Goal: Task Accomplishment & Management: Manage account settings

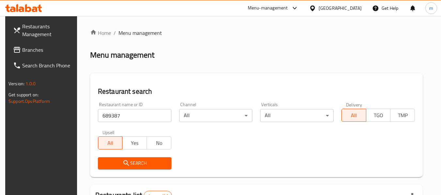
scroll to position [96, 0]
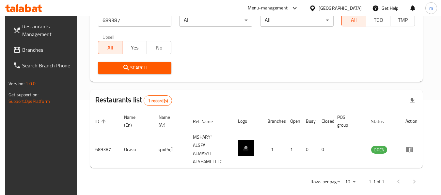
click at [316, 6] on icon at bounding box center [312, 8] width 7 height 7
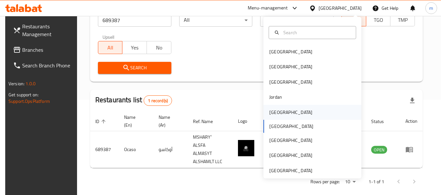
click at [270, 113] on div "Kuwait" at bounding box center [290, 112] width 43 height 7
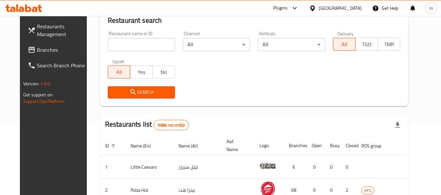
scroll to position [96, 0]
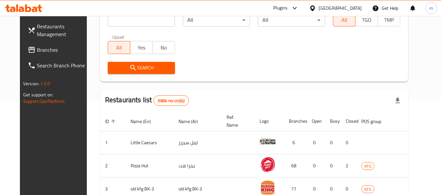
drag, startPoint x: 42, startPoint y: 47, endPoint x: 23, endPoint y: 54, distance: 20.4
click at [42, 47] on span "Branches" at bounding box center [63, 50] width 52 height 8
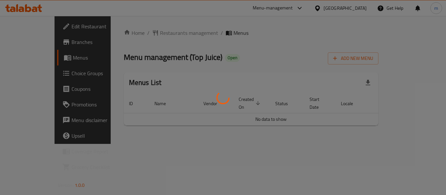
click at [150, 33] on div "Home / Restaurants management / Menus Menu management ( Top Juice ) Open Add Ne…" at bounding box center [251, 80] width 255 height 102
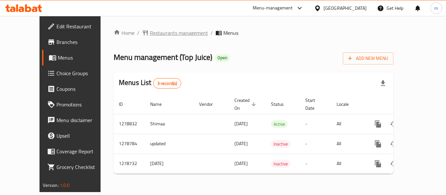
click at [150, 33] on span "Restaurants management" at bounding box center [179, 33] width 58 height 8
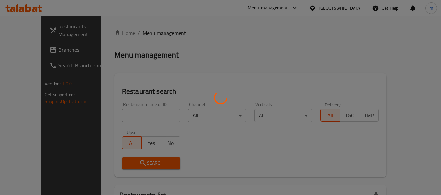
click at [120, 119] on div at bounding box center [220, 97] width 441 height 195
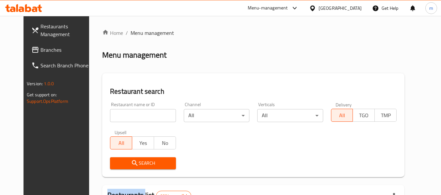
click at [119, 119] on div at bounding box center [220, 97] width 441 height 195
click at [119, 119] on input "search" at bounding box center [143, 115] width 66 height 13
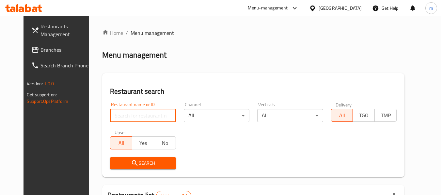
paste input "693015"
type input "693015"
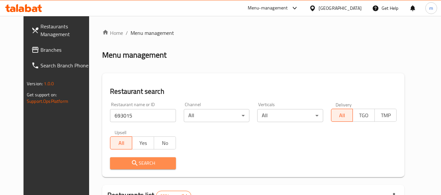
click at [128, 164] on span "Search" at bounding box center [142, 163] width 55 height 8
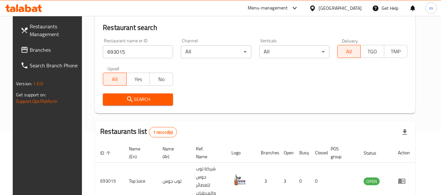
scroll to position [90, 0]
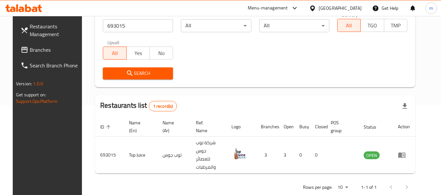
drag, startPoint x: 340, startPoint y: 8, endPoint x: 347, endPoint y: 14, distance: 9.2
click at [314, 8] on icon at bounding box center [312, 8] width 5 height 6
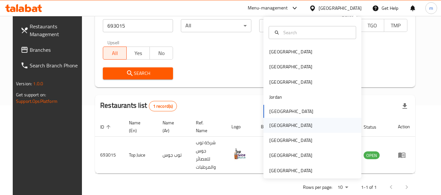
click at [273, 126] on div "[GEOGRAPHIC_DATA]" at bounding box center [290, 125] width 43 height 7
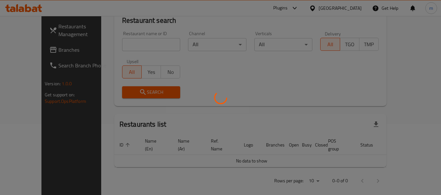
scroll to position [90, 0]
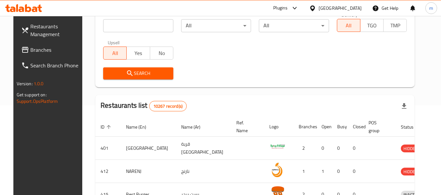
click at [34, 51] on span "Branches" at bounding box center [56, 50] width 52 height 8
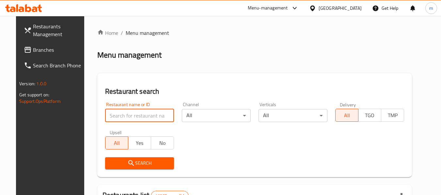
click at [121, 115] on input "search" at bounding box center [139, 115] width 69 height 13
paste input "687352"
type input "687352"
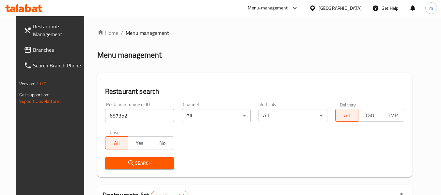
click at [127, 162] on icon "submit" at bounding box center [131, 163] width 8 height 8
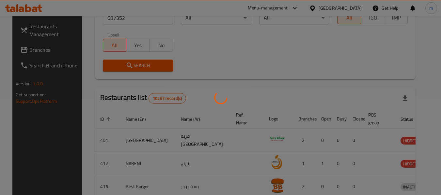
scroll to position [90, 0]
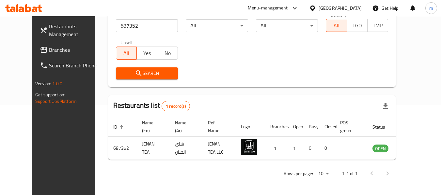
click at [49, 48] on span "Branches" at bounding box center [75, 50] width 52 height 8
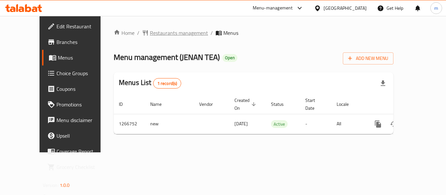
click at [150, 34] on span "Restaurants management" at bounding box center [179, 33] width 58 height 8
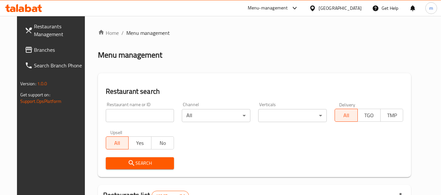
click at [127, 118] on input "search" at bounding box center [140, 115] width 68 height 13
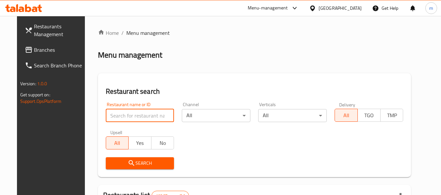
click at [127, 118] on input "search" at bounding box center [140, 115] width 68 height 13
paste input "687352"
type input "687352"
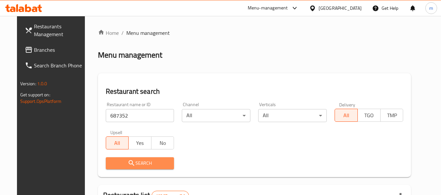
click at [128, 164] on icon "submit" at bounding box center [132, 163] width 8 height 8
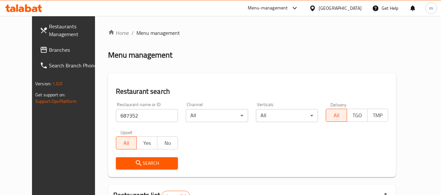
drag, startPoint x: 342, startPoint y: 7, endPoint x: 346, endPoint y: 17, distance: 10.8
click at [314, 7] on icon at bounding box center [312, 8] width 5 height 6
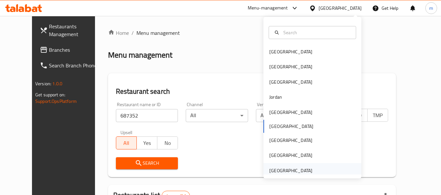
click at [272, 171] on div "United Arab Emirates" at bounding box center [290, 170] width 43 height 7
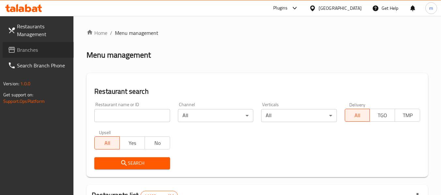
click at [36, 50] on span "Branches" at bounding box center [43, 50] width 52 height 8
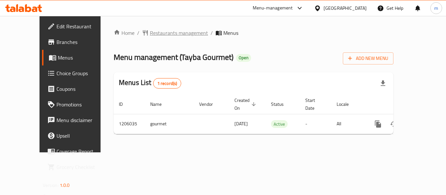
click at [158, 35] on span "Restaurants management" at bounding box center [179, 33] width 58 height 8
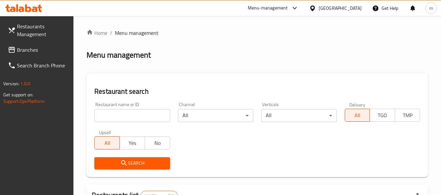
click at [132, 116] on div at bounding box center [220, 97] width 441 height 195
click at [132, 116] on input "search" at bounding box center [131, 115] width 75 height 13
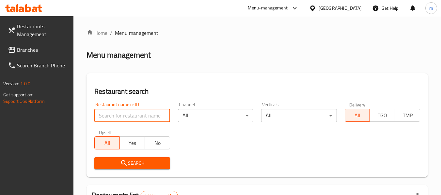
paste input "670308"
type input "670308"
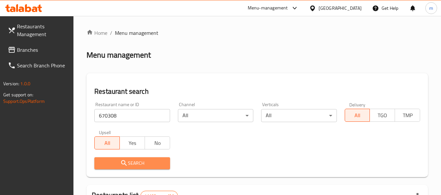
click at [143, 166] on span "Search" at bounding box center [131, 163] width 65 height 8
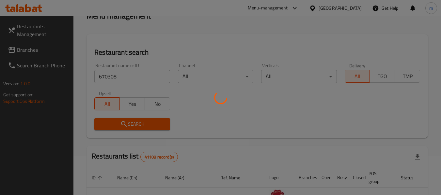
scroll to position [96, 0]
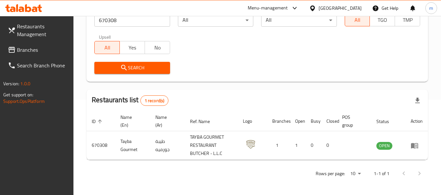
click at [44, 5] on div at bounding box center [23, 8] width 47 height 13
click at [30, 8] on icon at bounding box center [28, 8] width 6 height 8
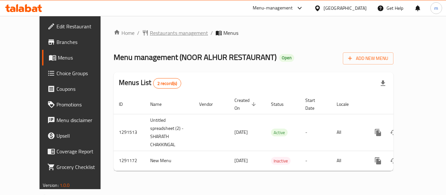
click at [155, 34] on span "Restaurants management" at bounding box center [179, 33] width 58 height 8
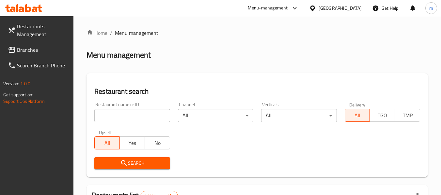
click at [127, 116] on div at bounding box center [220, 97] width 441 height 195
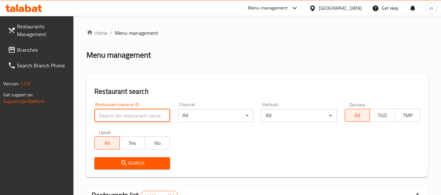
click at [127, 116] on input "search" at bounding box center [131, 115] width 75 height 13
drag, startPoint x: 127, startPoint y: 116, endPoint x: 126, endPoint y: 113, distance: 3.3
click at [127, 116] on input "search" at bounding box center [131, 115] width 75 height 13
paste input "698523"
type input "698523"
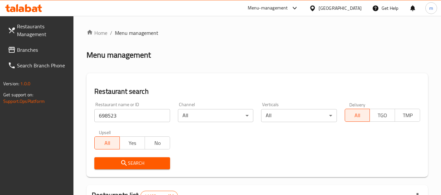
click at [138, 163] on span "Search" at bounding box center [131, 163] width 65 height 8
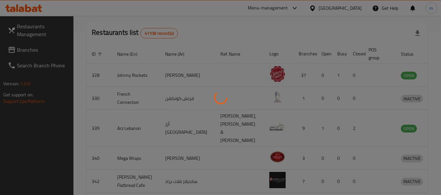
scroll to position [96, 0]
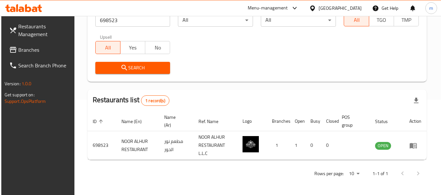
click at [37, 48] on span "Branches" at bounding box center [44, 50] width 52 height 8
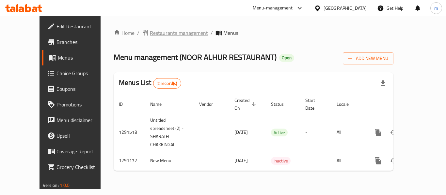
click at [150, 33] on span "Restaurants management" at bounding box center [179, 33] width 58 height 8
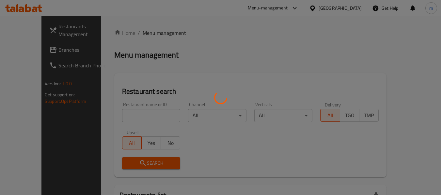
click at [141, 117] on div at bounding box center [220, 97] width 441 height 195
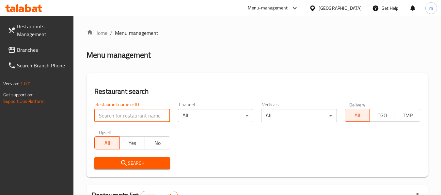
click at [115, 117] on input "search" at bounding box center [131, 115] width 75 height 13
paste input "698523"
type input "698523"
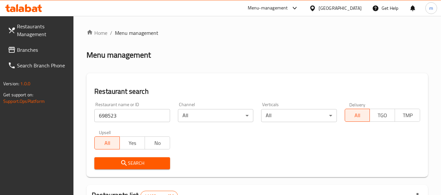
click at [136, 163] on span "Search" at bounding box center [131, 163] width 65 height 8
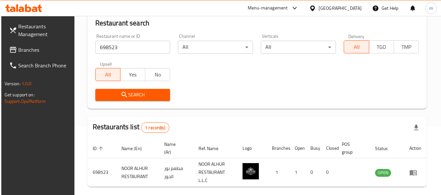
scroll to position [96, 0]
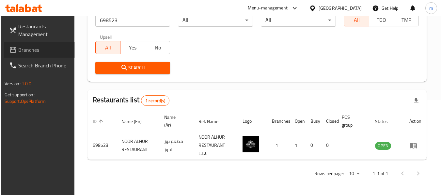
click at [24, 50] on span "Branches" at bounding box center [44, 50] width 52 height 8
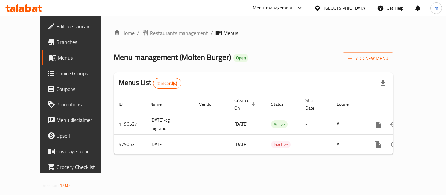
click at [150, 34] on span "Restaurants management" at bounding box center [179, 33] width 58 height 8
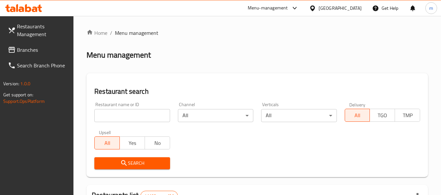
click at [122, 120] on div at bounding box center [220, 97] width 441 height 195
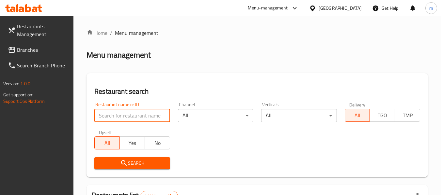
click at [117, 118] on input "search" at bounding box center [131, 115] width 75 height 13
paste input "636808"
type input "636808"
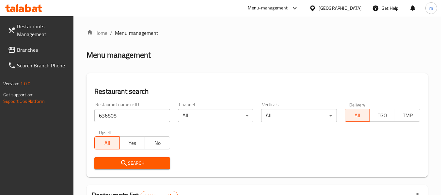
click at [127, 161] on icon "submit" at bounding box center [124, 163] width 8 height 8
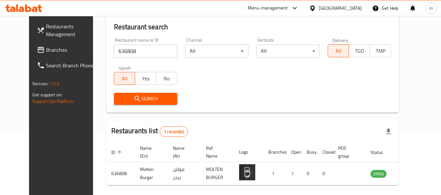
scroll to position [90, 0]
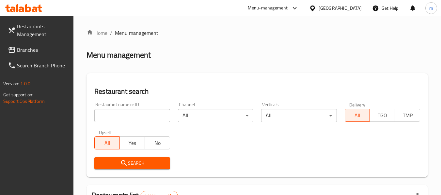
click at [35, 51] on span "Branches" at bounding box center [43, 50] width 52 height 8
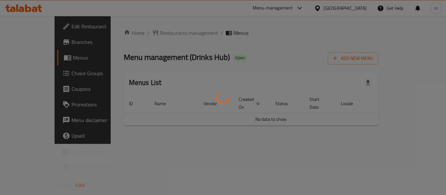
click at [139, 33] on div at bounding box center [223, 97] width 446 height 195
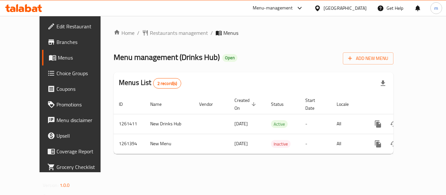
click at [140, 33] on div "Home / Restaurants management / Menus Menu management ( Drinks Hub ) Open Add N…" at bounding box center [254, 94] width 280 height 130
click at [150, 33] on span "Restaurants management" at bounding box center [179, 33] width 58 height 8
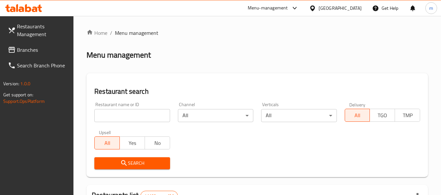
click at [139, 114] on div at bounding box center [220, 97] width 441 height 195
click at [136, 120] on input "search" at bounding box center [131, 115] width 75 height 13
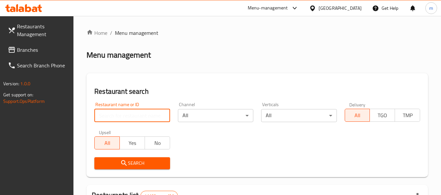
paste input "685153"
type input "685153"
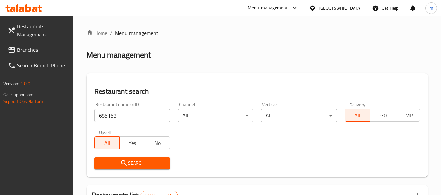
click at [133, 161] on span "Search" at bounding box center [131, 163] width 65 height 8
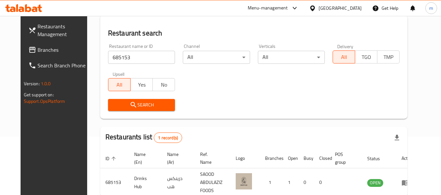
scroll to position [87, 0]
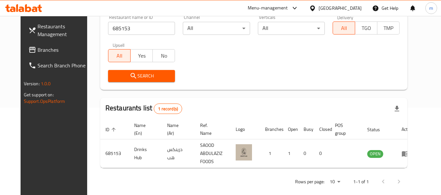
click at [38, 51] on span "Branches" at bounding box center [64, 50] width 52 height 8
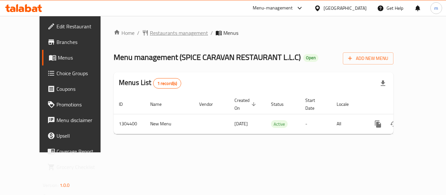
click at [150, 35] on span "Restaurants management" at bounding box center [179, 33] width 58 height 8
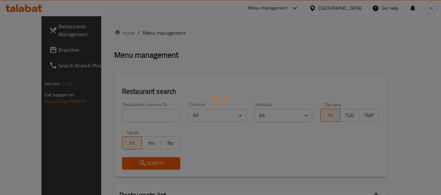
click at [125, 115] on div at bounding box center [220, 97] width 441 height 195
click at [121, 119] on div at bounding box center [220, 97] width 441 height 195
click at [116, 116] on div at bounding box center [220, 97] width 441 height 195
click at [123, 117] on div at bounding box center [220, 97] width 441 height 195
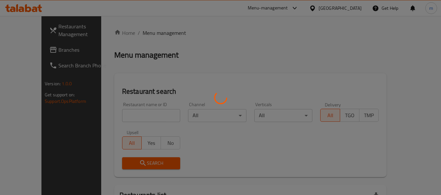
click at [123, 114] on div at bounding box center [220, 97] width 441 height 195
click at [122, 116] on div at bounding box center [220, 97] width 441 height 195
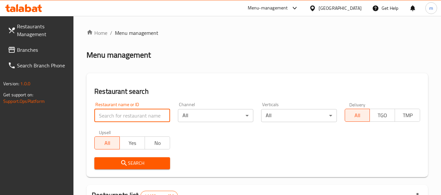
click at [114, 117] on input "search" at bounding box center [131, 115] width 75 height 13
paste input "703218"
type input "703218"
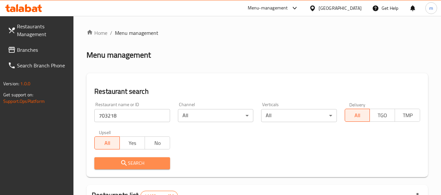
click at [118, 160] on span "Search" at bounding box center [131, 163] width 65 height 8
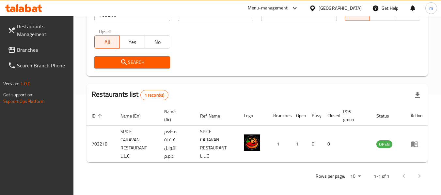
scroll to position [104, 0]
